Goal: Task Accomplishment & Management: Manage account settings

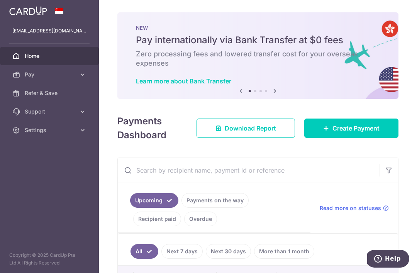
click at [265, 133] on span "Download Report" at bounding box center [250, 128] width 51 height 9
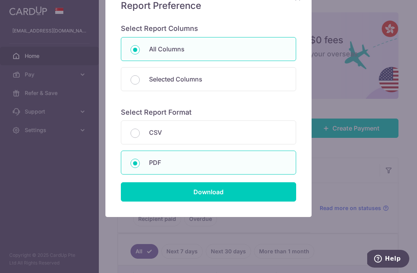
scroll to position [71, 0]
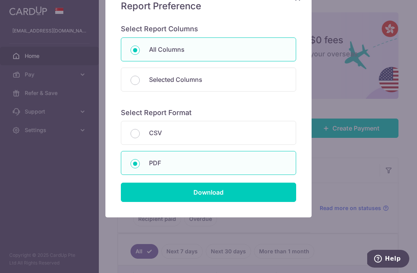
click at [236, 194] on input "Download" at bounding box center [208, 192] width 175 height 19
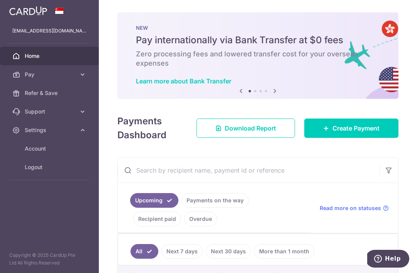
click at [57, 175] on link "Logout" at bounding box center [49, 167] width 99 height 19
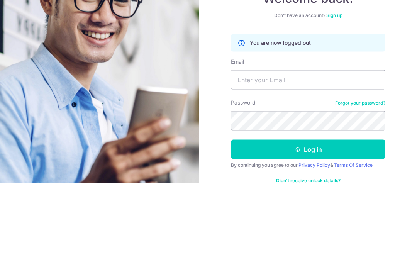
type input "Z"
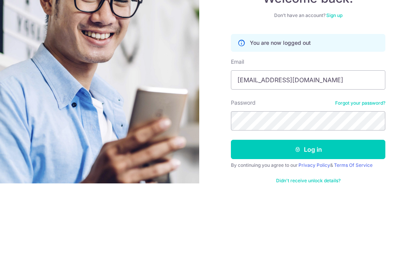
scroll to position [25, 0]
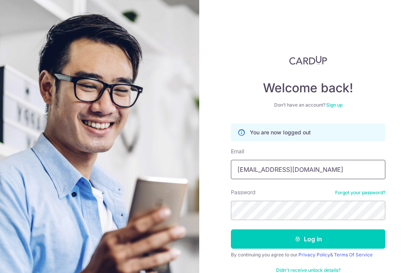
type input "Xatung@yahoo.com.sg"
click at [318, 229] on button "Log in" at bounding box center [308, 238] width 155 height 19
